Goal: Task Accomplishment & Management: Use online tool/utility

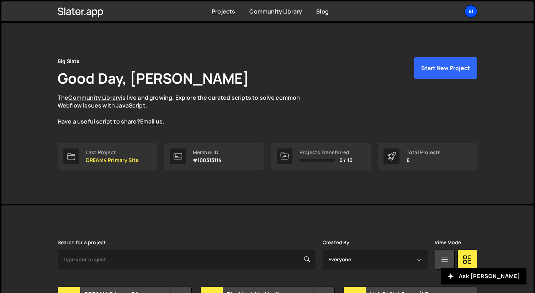
click at [473, 10] on div "Bi" at bounding box center [471, 11] width 13 height 13
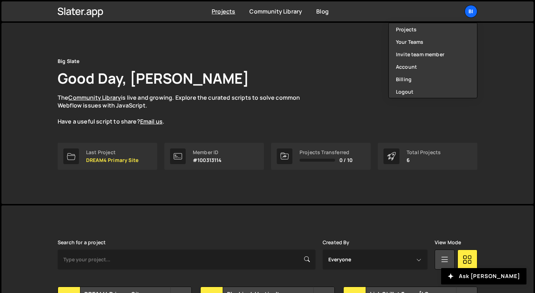
click at [512, 82] on div "Big Slate Good Day, Nathan Anderson The Community Library is live and growing. …" at bounding box center [267, 113] width 532 height 181
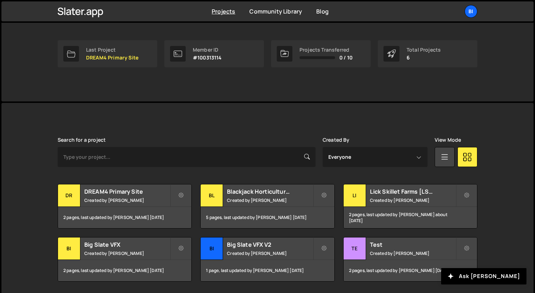
scroll to position [126, 0]
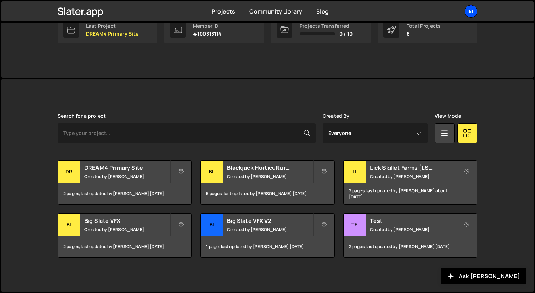
click at [473, 14] on div "Bi" at bounding box center [471, 11] width 13 height 13
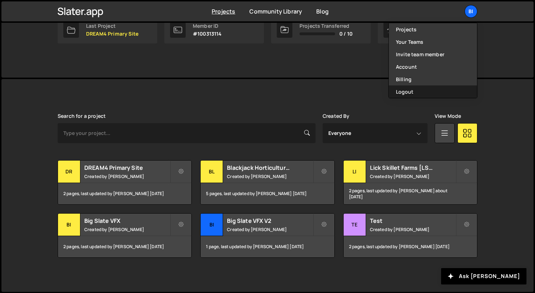
click at [416, 91] on button "Logout" at bounding box center [433, 91] width 88 height 12
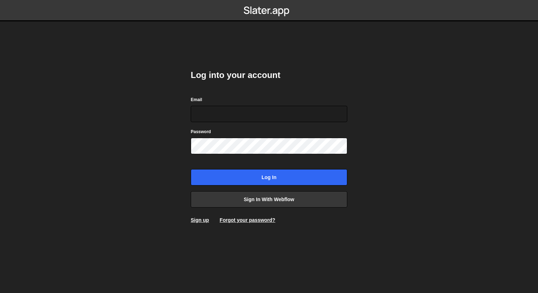
type input "[PERSON_NAME][EMAIL_ADDRESS][DOMAIN_NAME]"
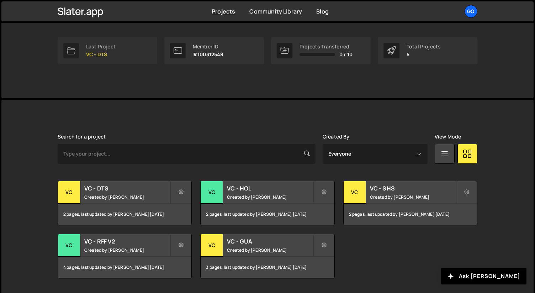
scroll to position [126, 0]
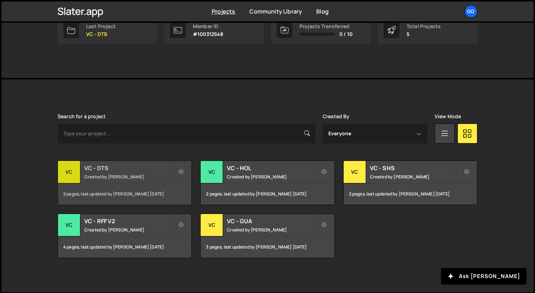
click at [123, 171] on h2 "VC - DTS" at bounding box center [127, 168] width 86 height 8
click at [256, 228] on small "Created by Nathan Anderson" at bounding box center [270, 230] width 86 height 6
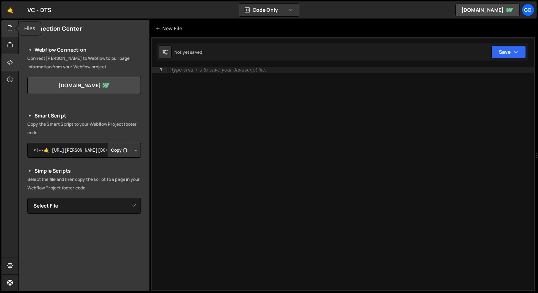
click at [10, 30] on icon at bounding box center [10, 28] width 6 height 8
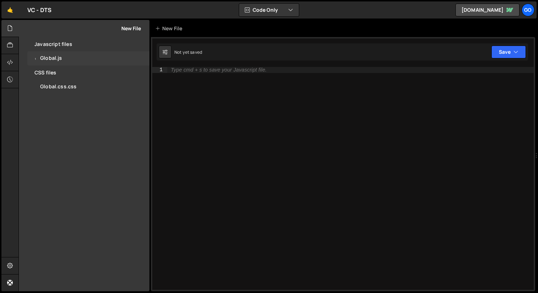
click at [83, 63] on div "1 Global.js 0" at bounding box center [88, 58] width 122 height 14
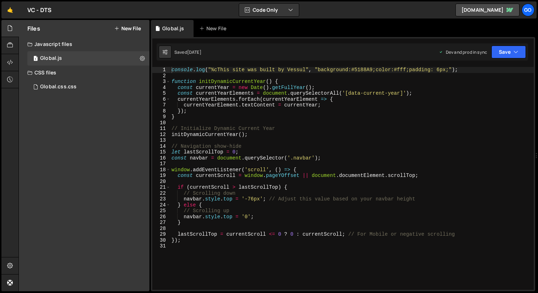
scroll to position [2889, 0]
click at [517, 49] on icon "button" at bounding box center [516, 51] width 5 height 7
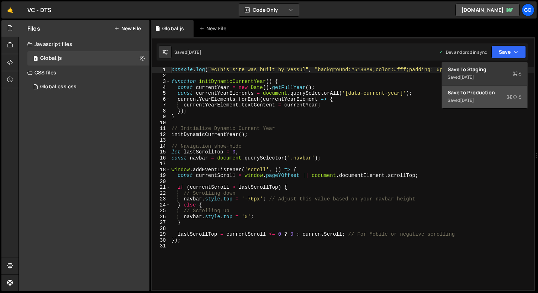
click at [483, 92] on div "Save to Production S" at bounding box center [485, 92] width 74 height 7
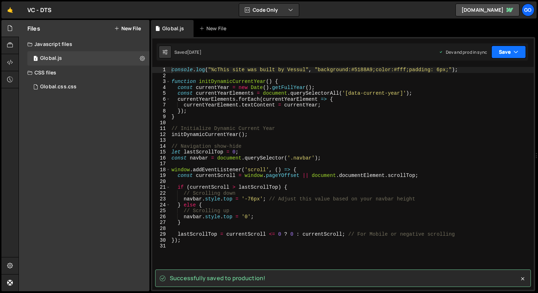
click at [519, 52] on button "Save" at bounding box center [508, 52] width 35 height 13
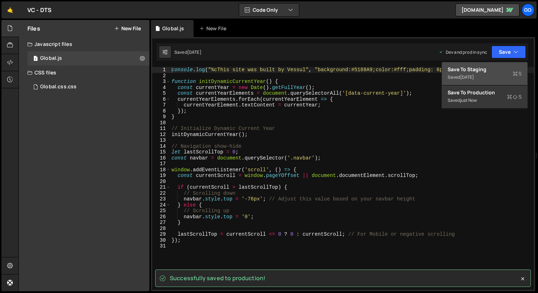
click at [493, 70] on div "Save to Staging S" at bounding box center [485, 69] width 74 height 7
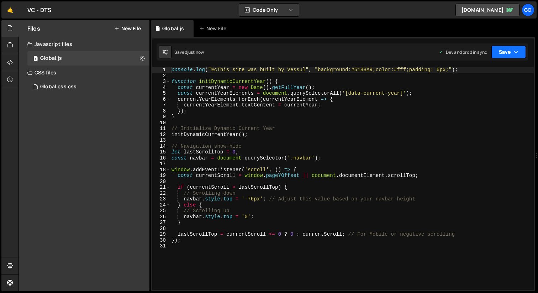
click at [525, 47] on button "Save" at bounding box center [508, 52] width 35 height 13
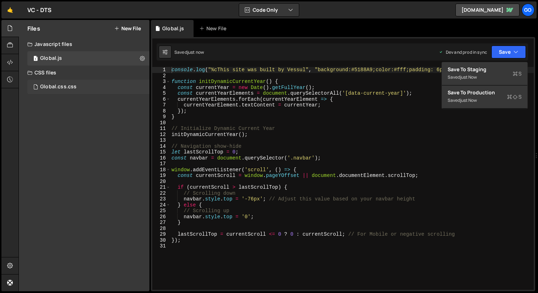
click at [86, 82] on div "Global.css.css 0" at bounding box center [88, 87] width 122 height 14
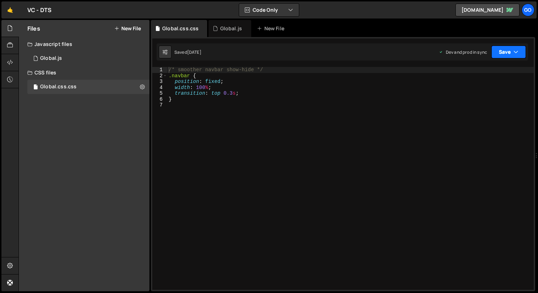
click at [523, 47] on button "Save" at bounding box center [508, 52] width 35 height 13
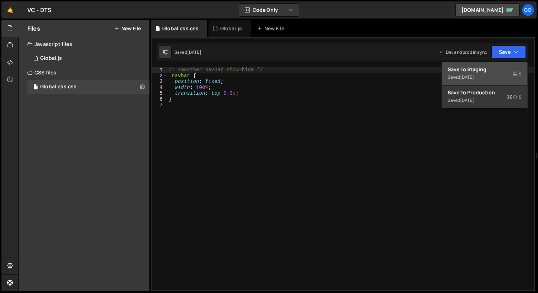
click at [494, 74] on div "Saved 2 months ago" at bounding box center [485, 77] width 74 height 9
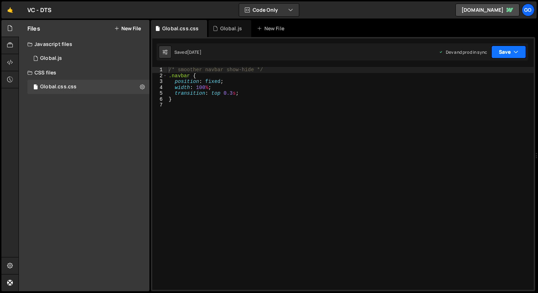
click at [521, 52] on button "Save" at bounding box center [508, 52] width 35 height 13
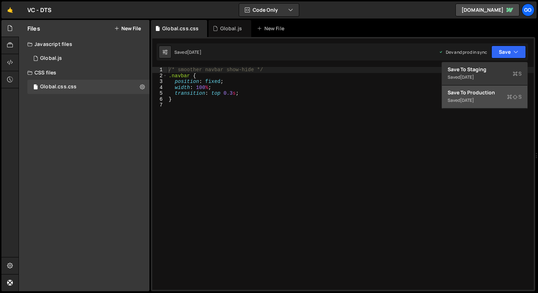
click at [486, 95] on div "Save to Production S" at bounding box center [485, 92] width 74 height 7
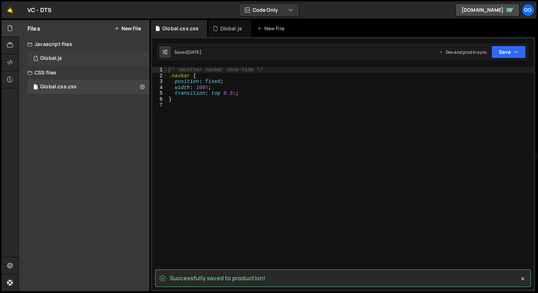
click at [63, 58] on div "1 Global.js 0" at bounding box center [88, 58] width 122 height 14
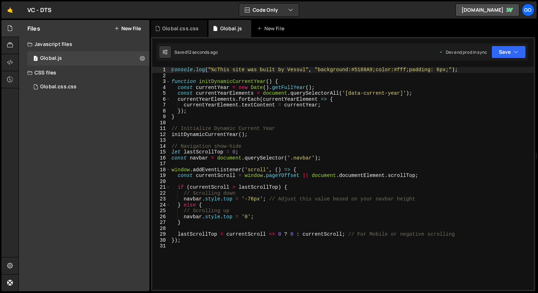
scroll to position [2889, 0]
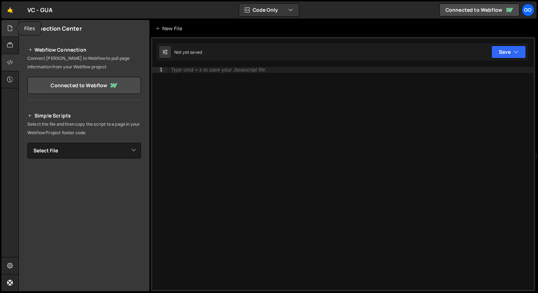
click at [7, 28] on icon at bounding box center [10, 28] width 6 height 8
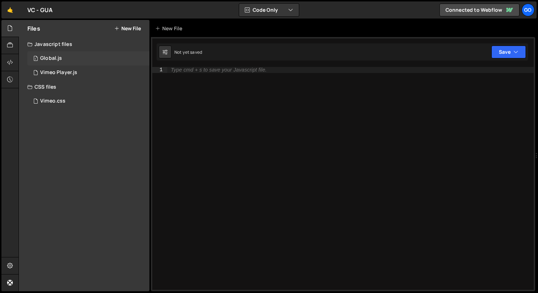
click at [63, 61] on div "1 Global.js 0" at bounding box center [88, 58] width 122 height 14
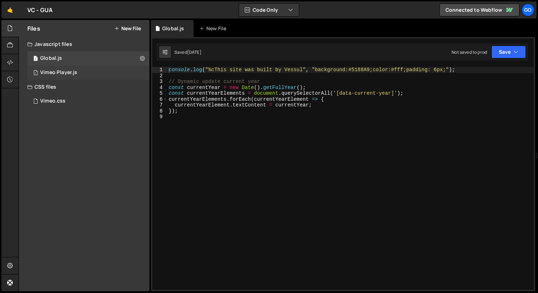
click at [84, 73] on div "1 Vimeo Player.js 0" at bounding box center [88, 72] width 122 height 14
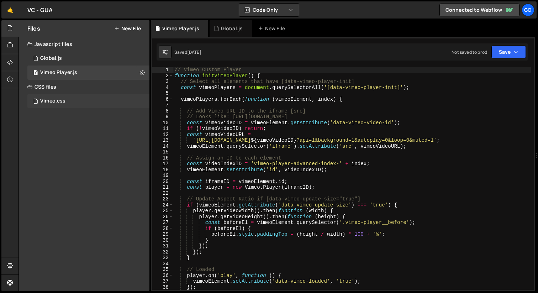
click at [94, 101] on div "Vimeo.css 0" at bounding box center [88, 101] width 122 height 14
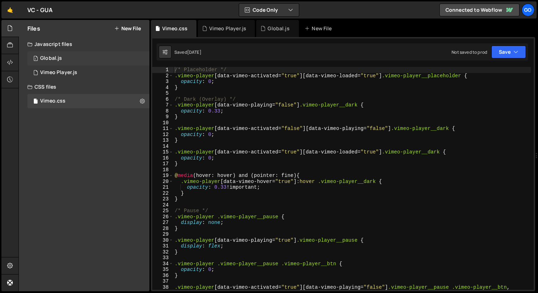
click at [79, 59] on div "1 Global.js 0" at bounding box center [88, 58] width 122 height 14
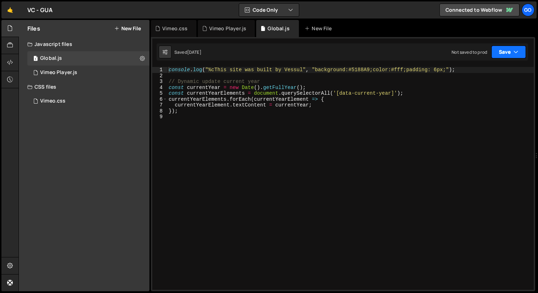
click at [522, 52] on button "Save" at bounding box center [508, 52] width 35 height 13
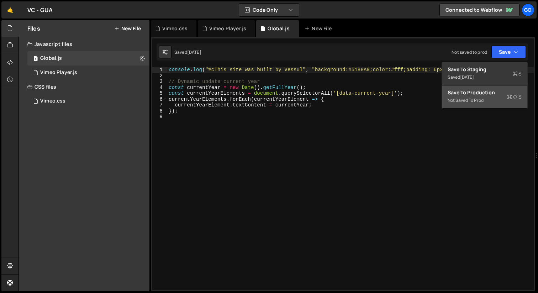
click at [485, 90] on div "Save to Production S" at bounding box center [485, 92] width 74 height 7
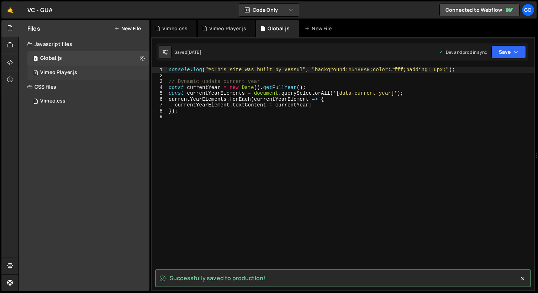
click at [78, 75] on div "1 Vimeo Player.js 0" at bounding box center [88, 72] width 122 height 14
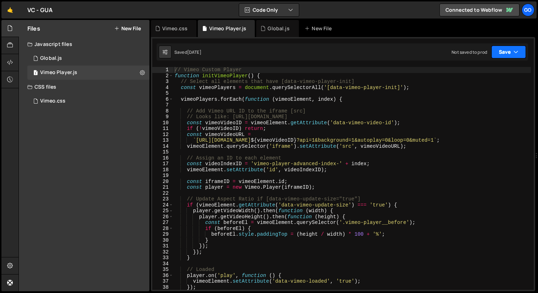
click at [522, 53] on button "Save" at bounding box center [508, 52] width 35 height 13
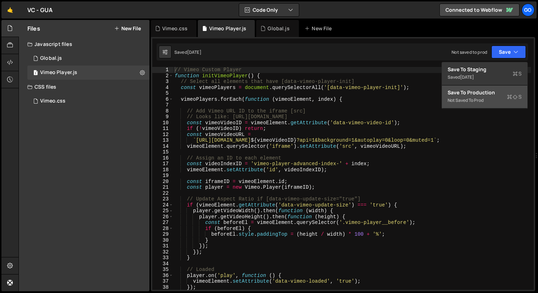
click at [473, 94] on div "Save to Production S" at bounding box center [485, 92] width 74 height 7
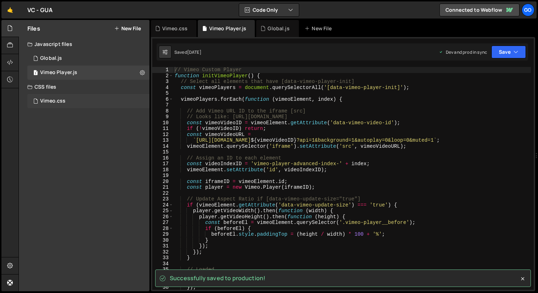
click at [89, 99] on div "Vimeo.css 0" at bounding box center [88, 101] width 122 height 14
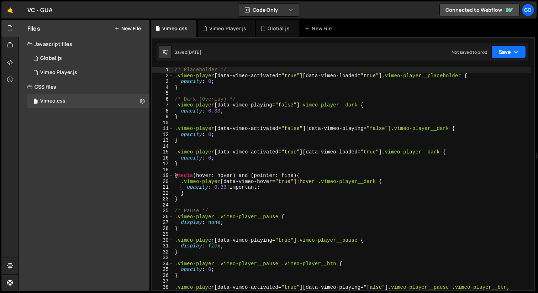
click at [519, 51] on button "Save" at bounding box center [508, 52] width 35 height 13
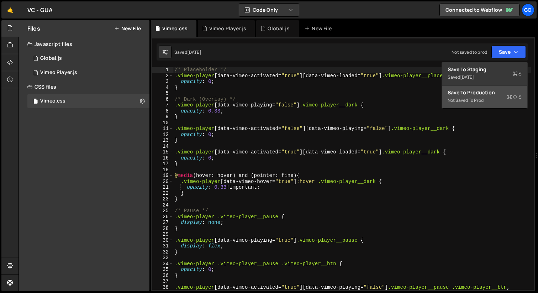
click at [491, 100] on div "Not saved to prod" at bounding box center [485, 100] width 74 height 9
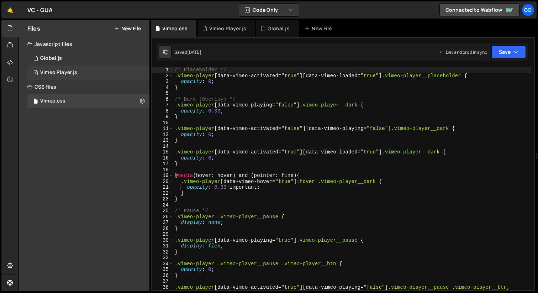
click at [80, 73] on div "1 Vimeo Player.js 0" at bounding box center [88, 72] width 122 height 14
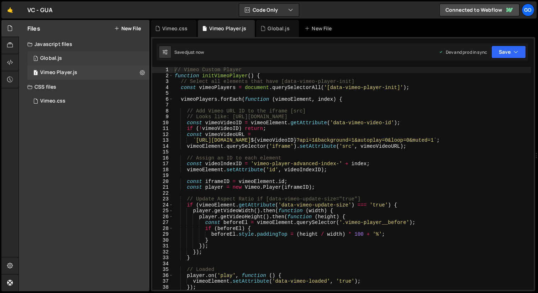
click at [78, 58] on div "1 Global.js 0" at bounding box center [88, 58] width 122 height 14
